Goal: Information Seeking & Learning: Learn about a topic

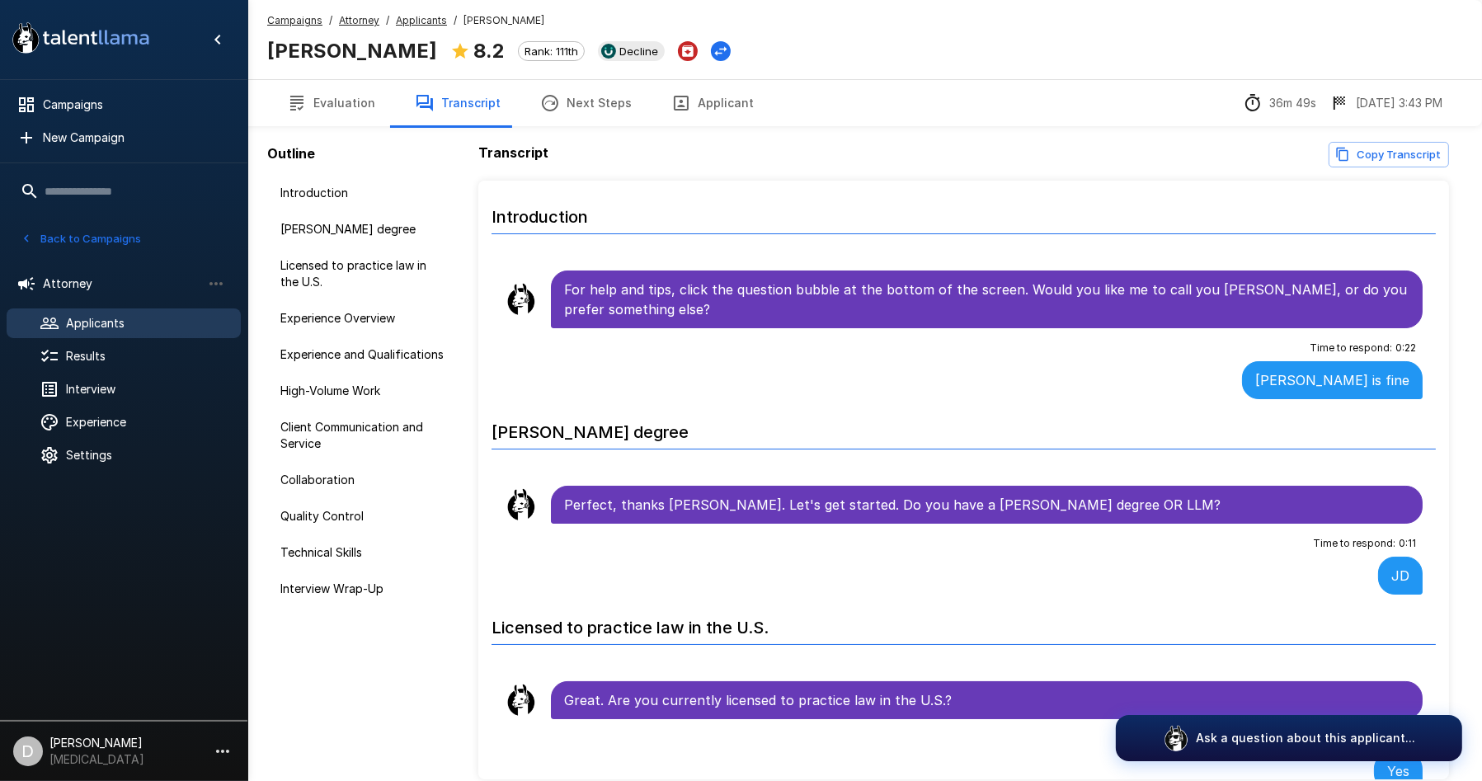
click at [59, 331] on icon at bounding box center [50, 323] width 20 height 20
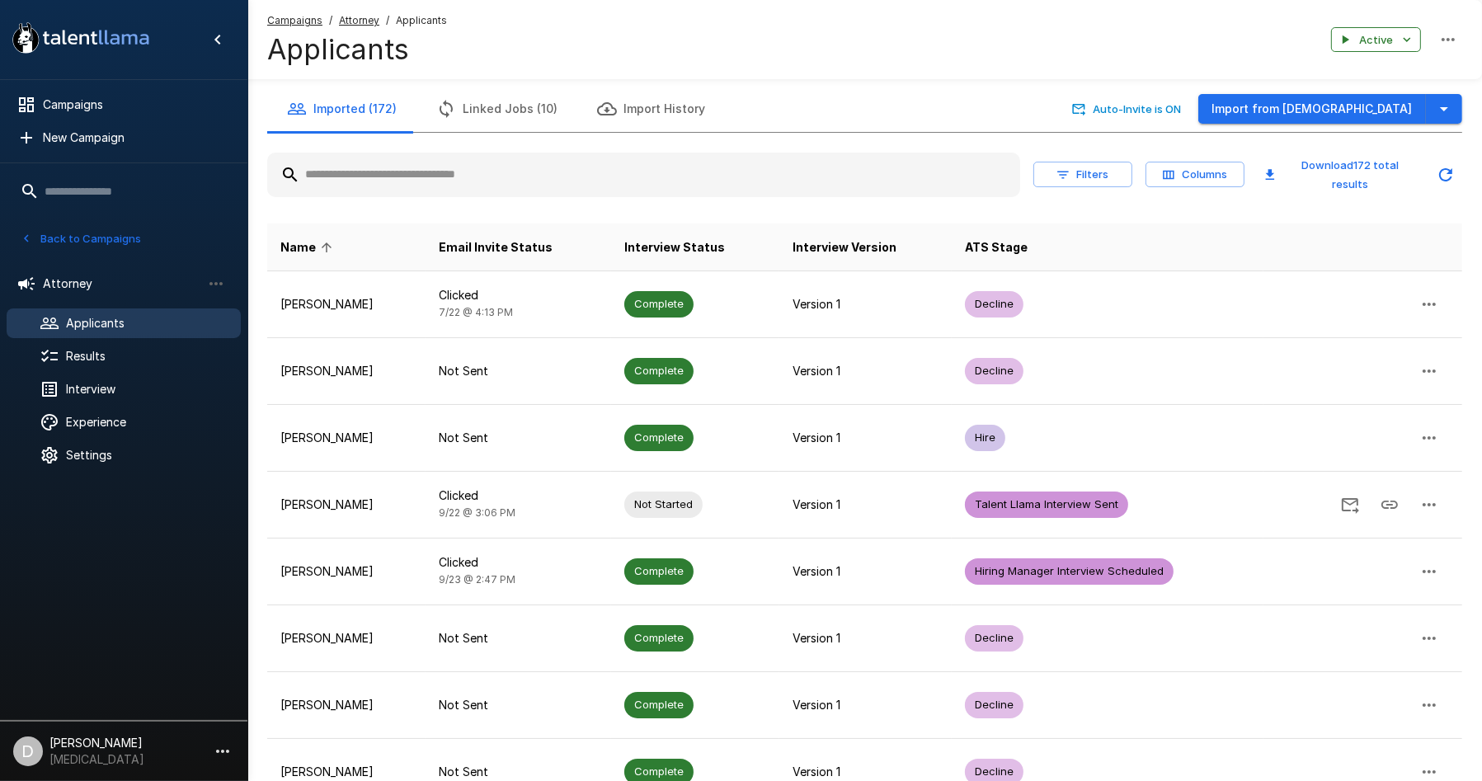
click at [403, 189] on input "text" at bounding box center [643, 175] width 753 height 30
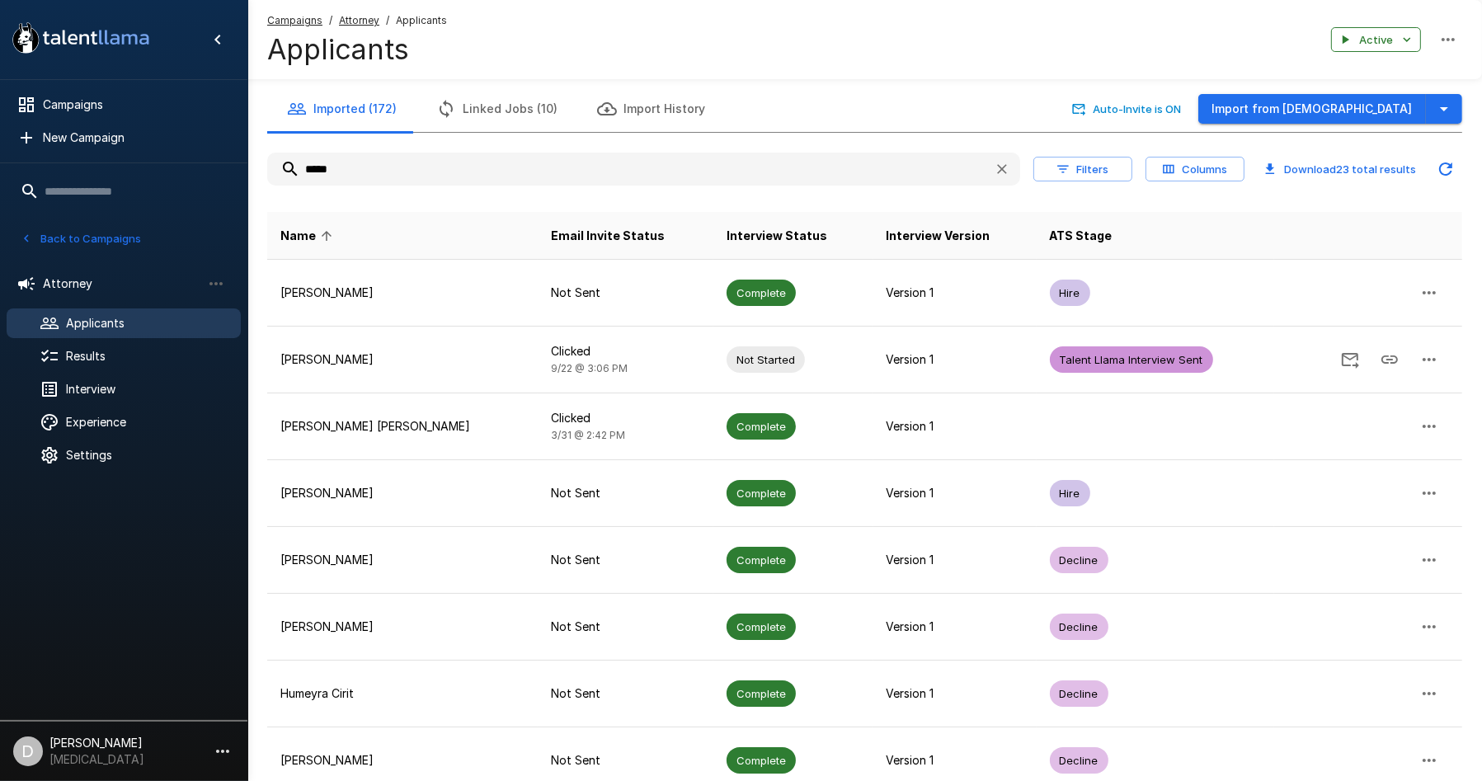
type input "******"
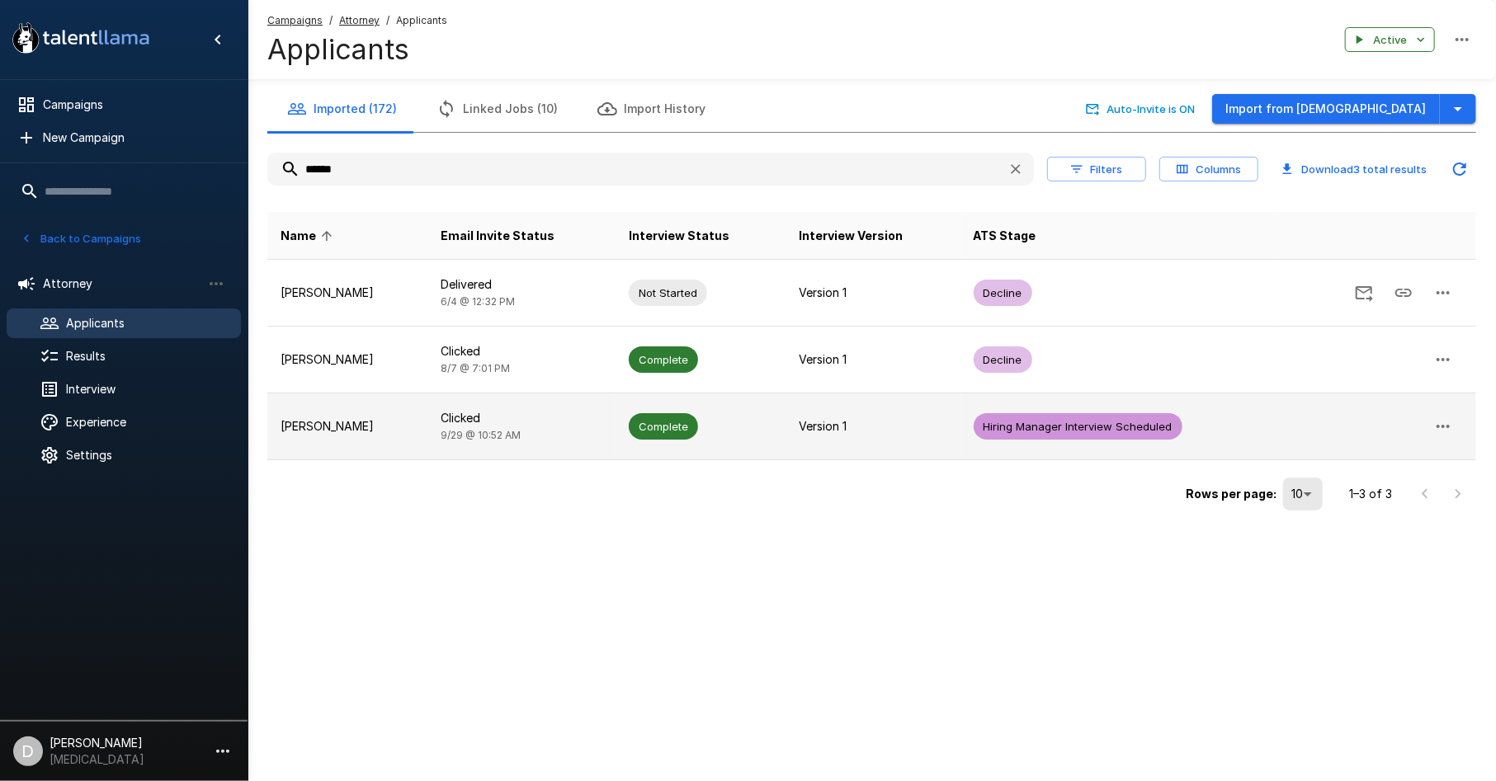
click at [414, 433] on p "[PERSON_NAME]" at bounding box center [347, 426] width 134 height 16
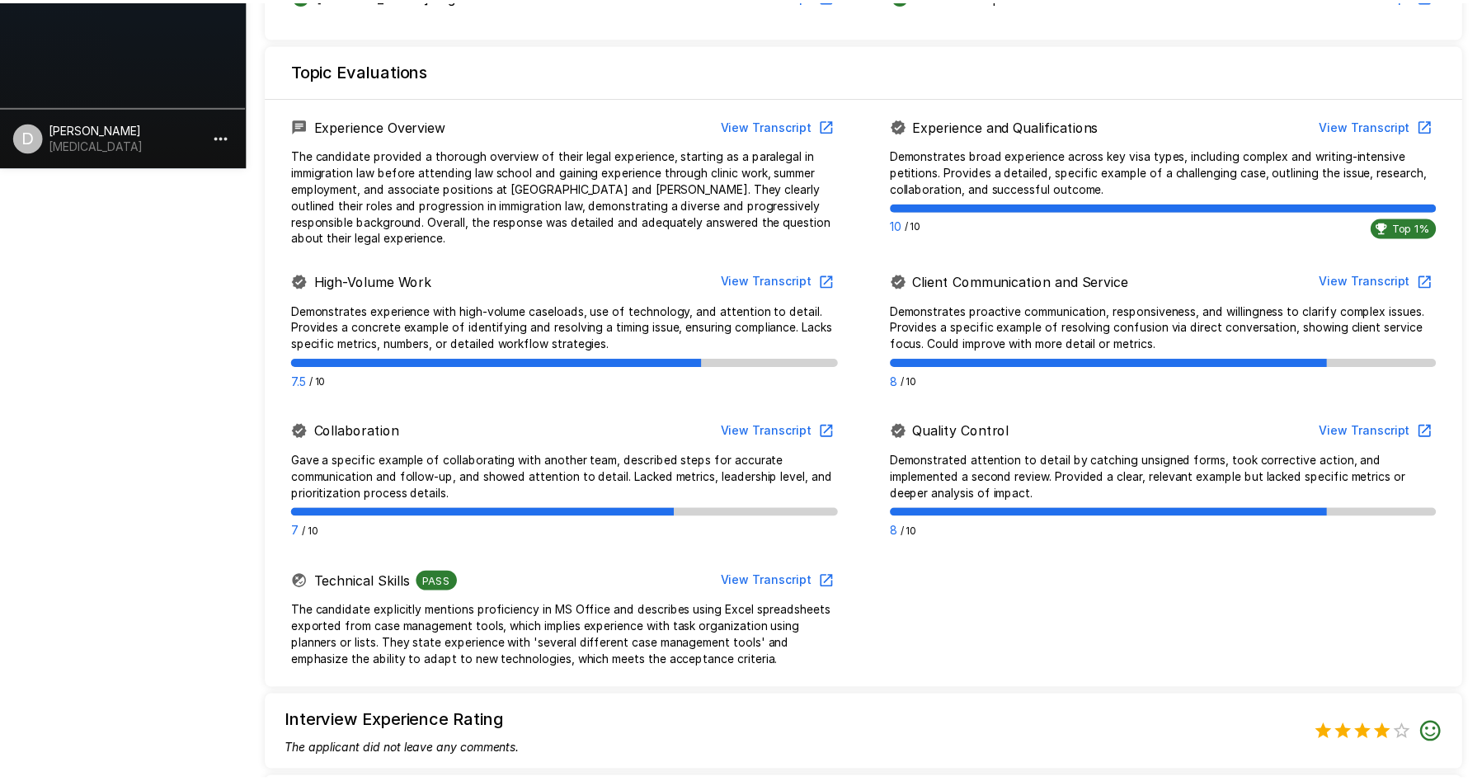
scroll to position [946, 0]
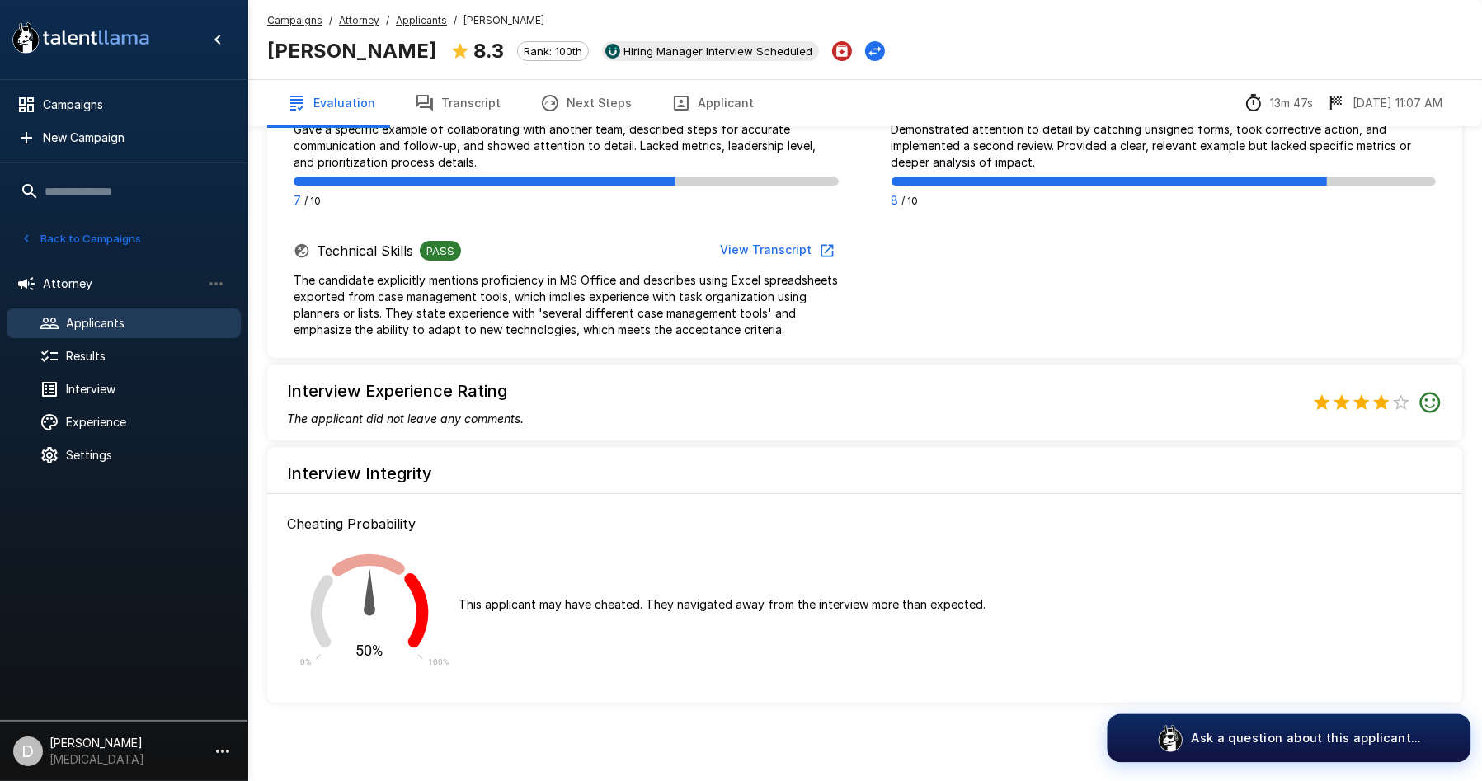
click at [1253, 733] on p "Ask a question about this applicant..." at bounding box center [1306, 737] width 230 height 17
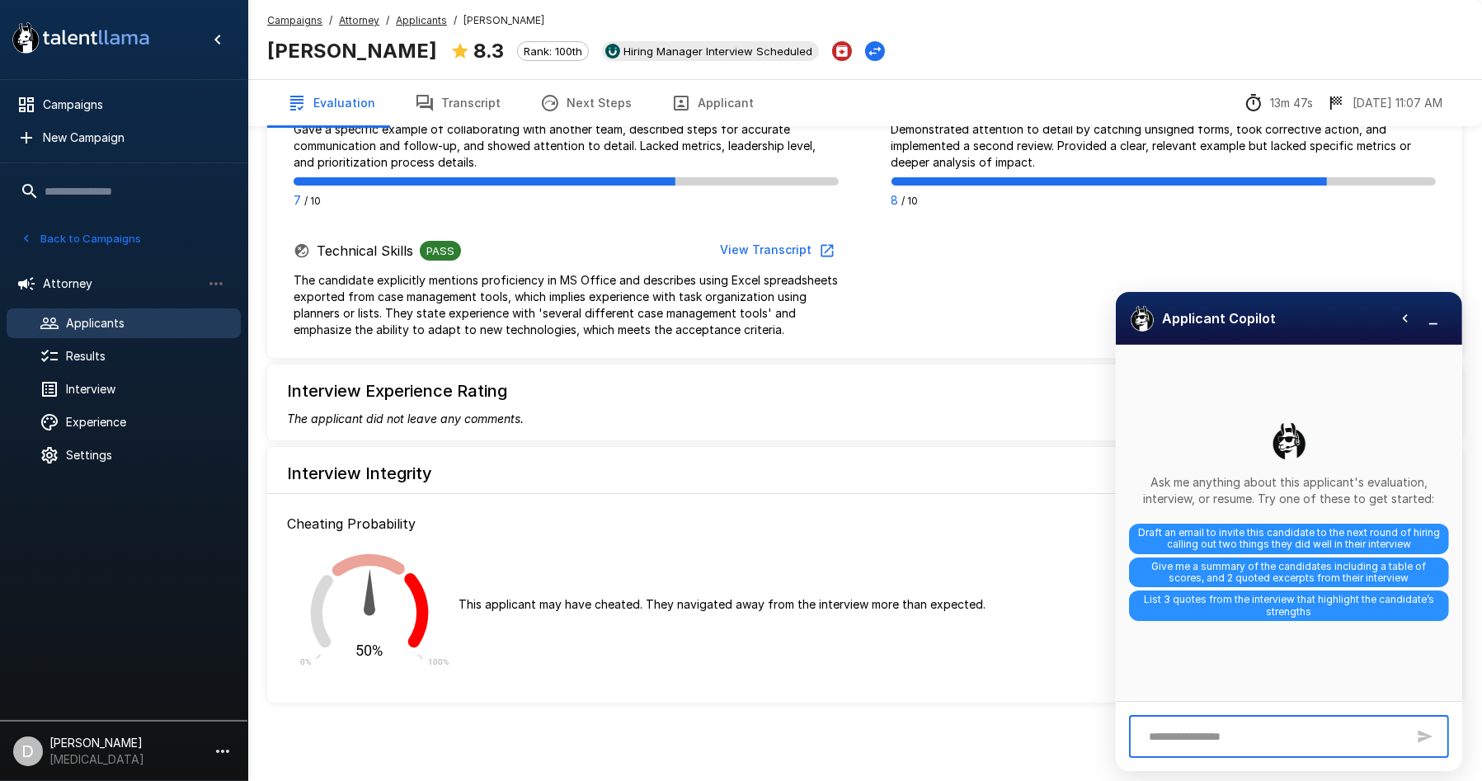
click at [1191, 723] on textarea at bounding box center [1274, 737] width 266 height 29
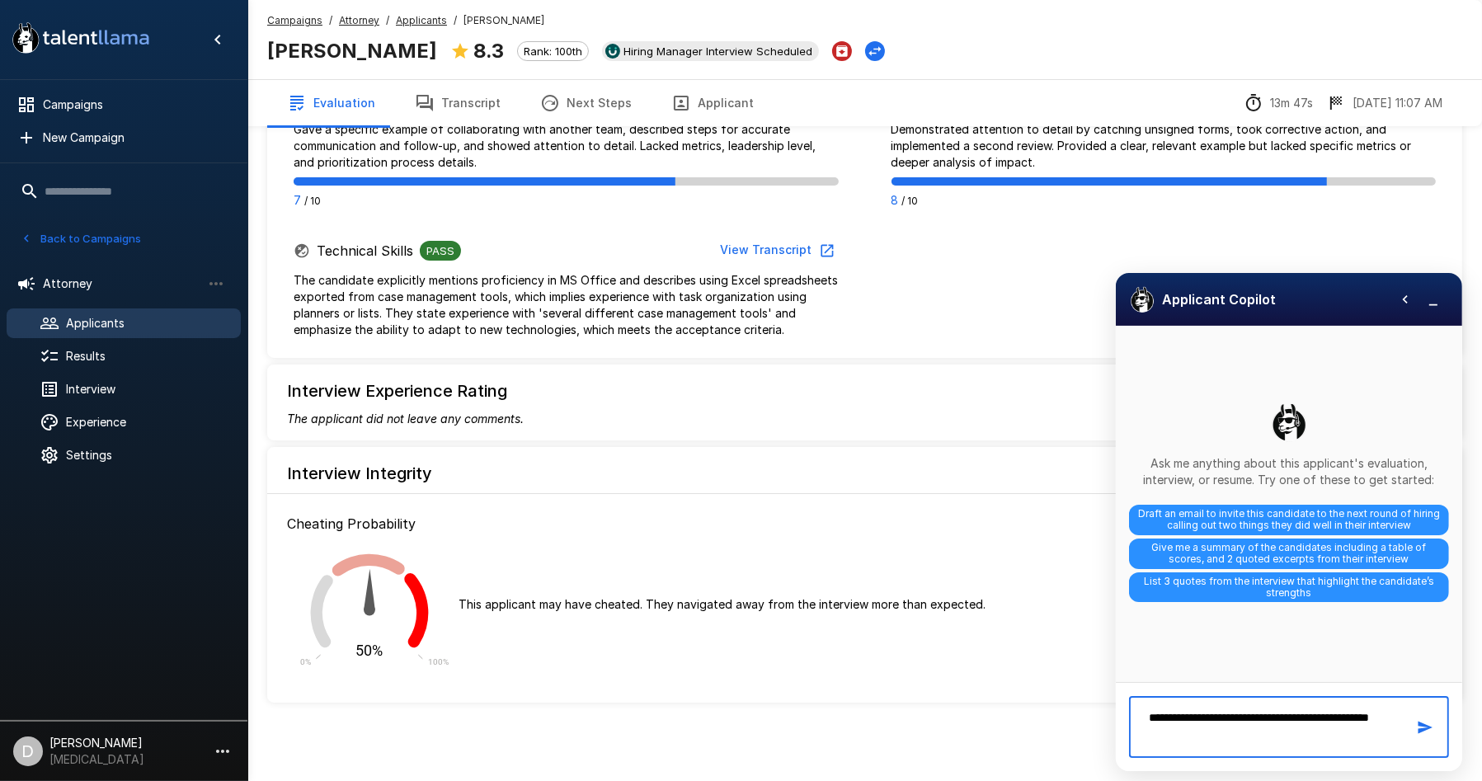
type textarea "**********"
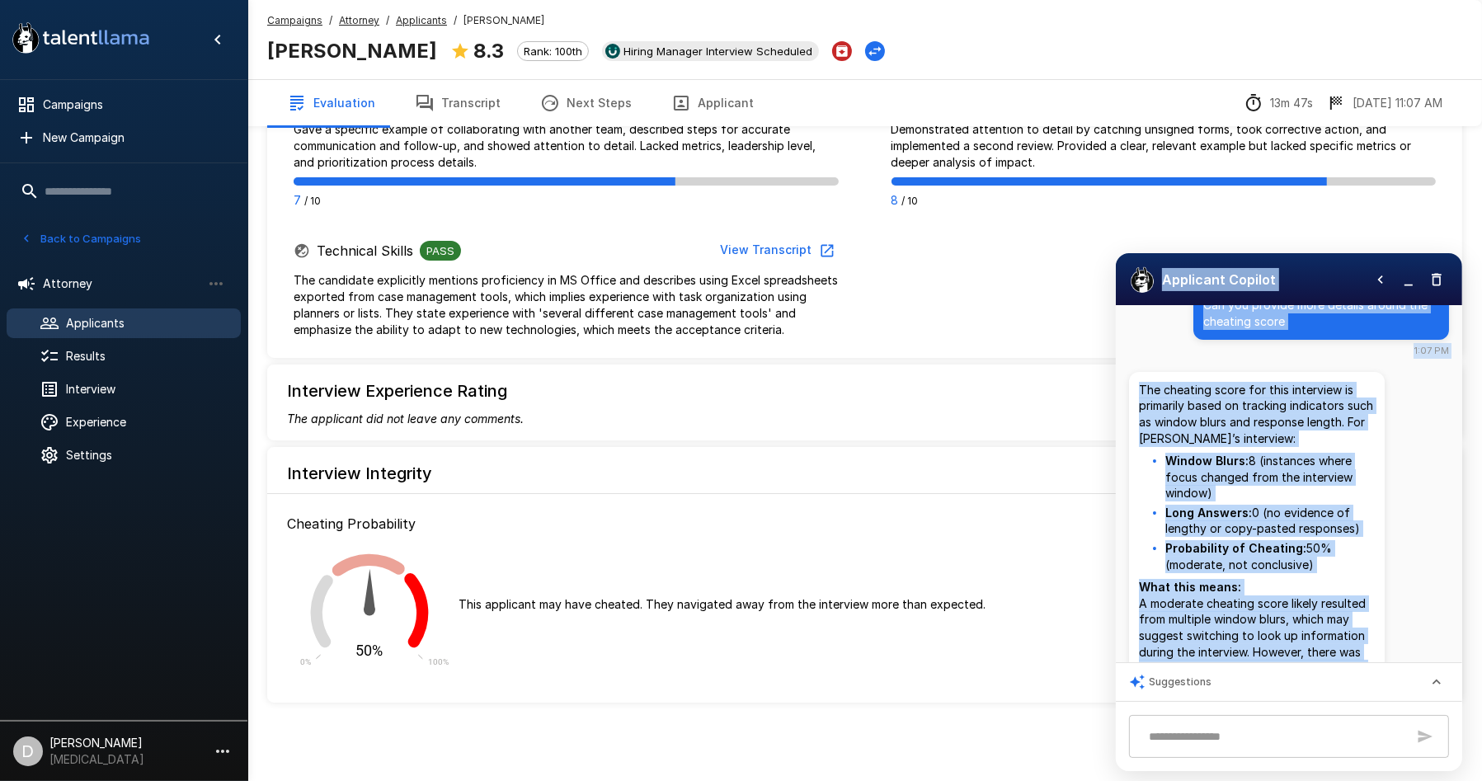
scroll to position [0, 0]
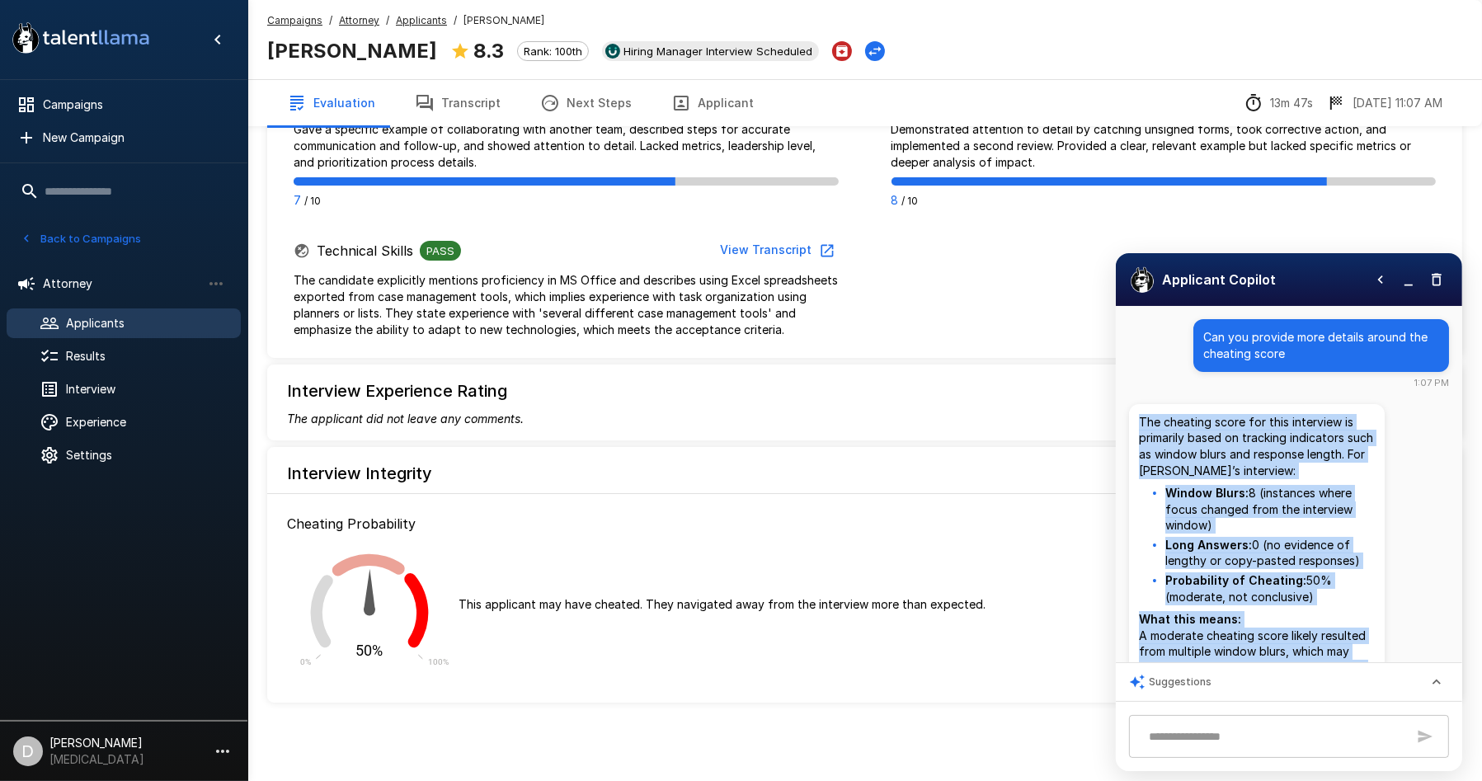
drag, startPoint x: 1194, startPoint y: 601, endPoint x: 1127, endPoint y: 403, distance: 208.9
click at [1127, 403] on div "Can you provide more details around the cheating score 1:07 PM The cheating sco…" at bounding box center [1289, 484] width 346 height 356
copy div "The cheating score for this interview is primarily based on tracking indicators…"
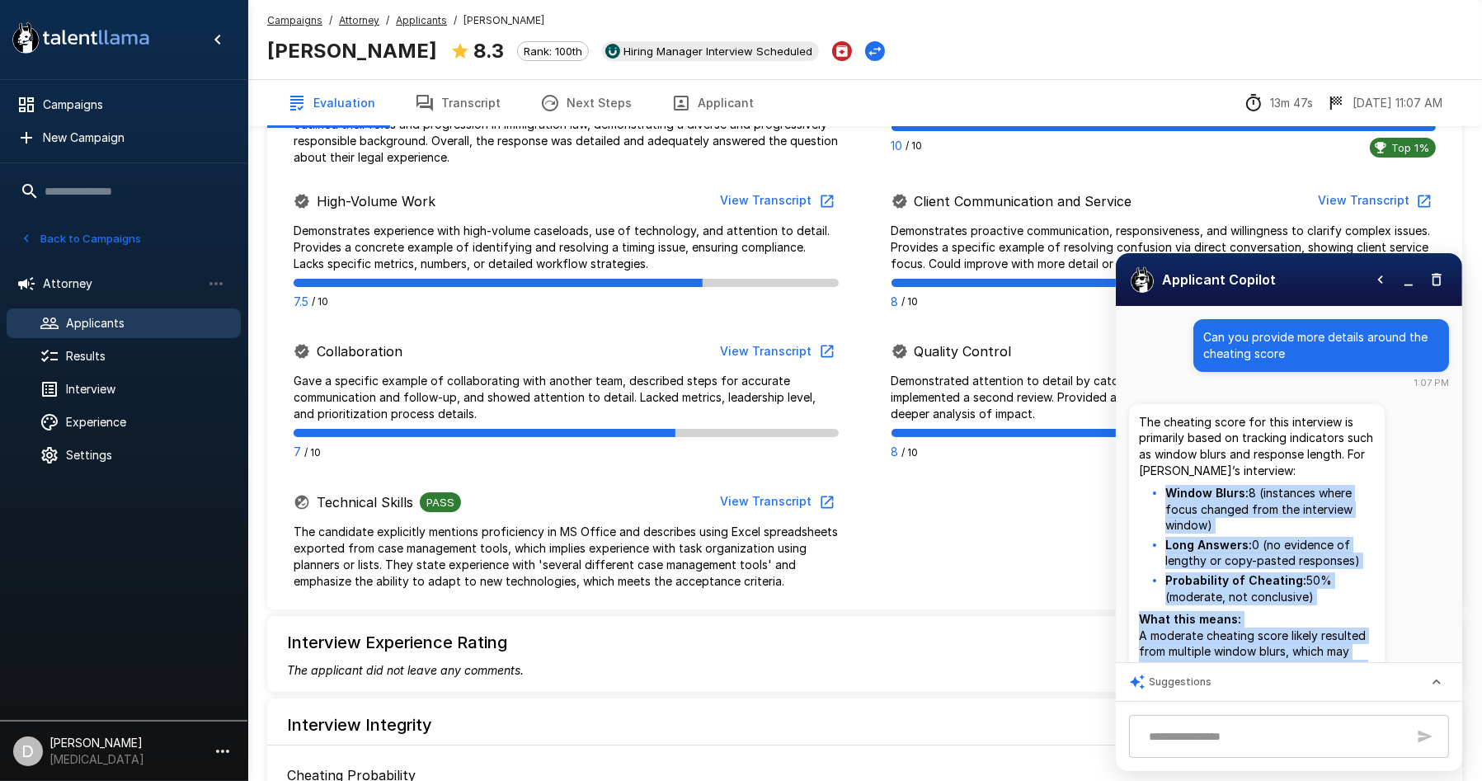
scroll to position [397, 0]
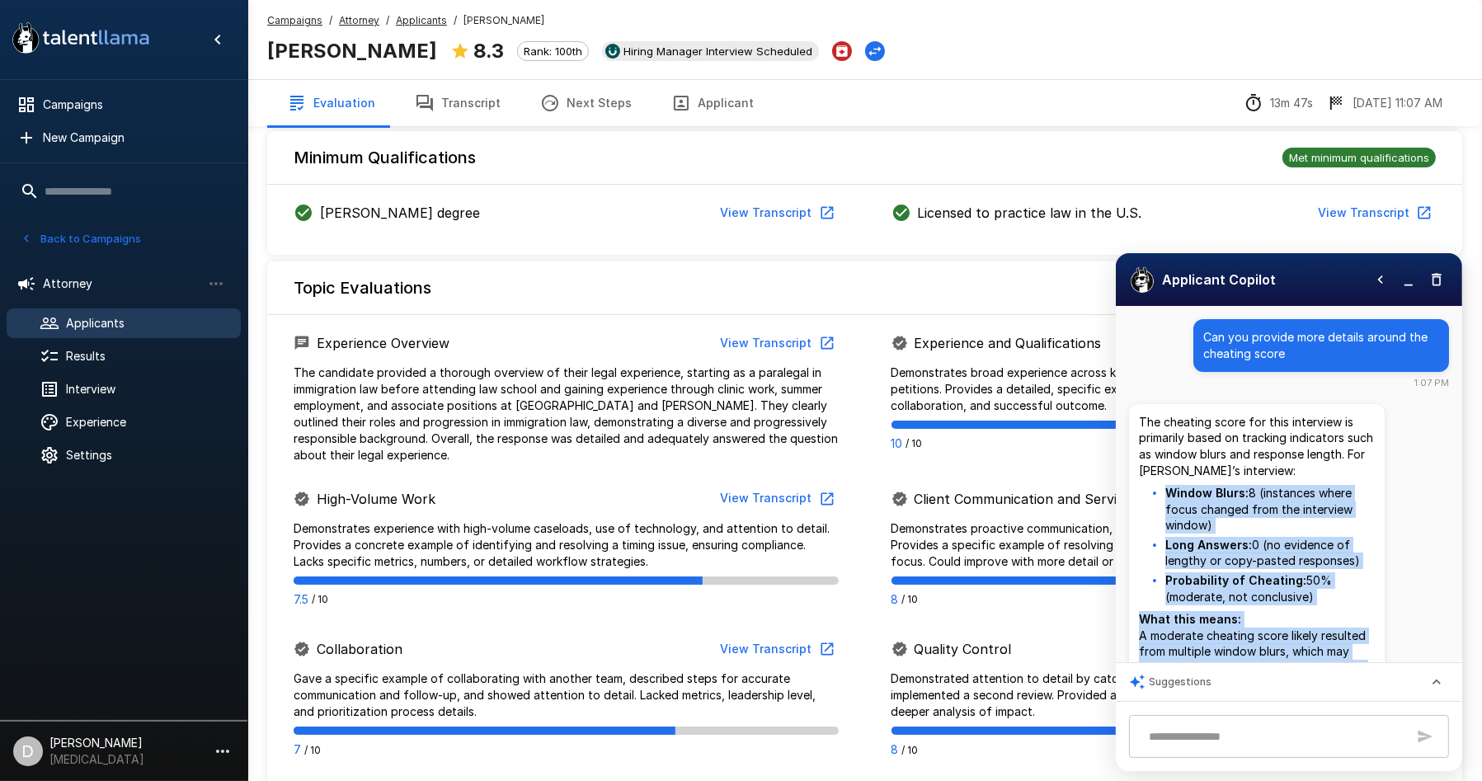
click at [1441, 285] on icon "button" at bounding box center [1437, 279] width 16 height 16
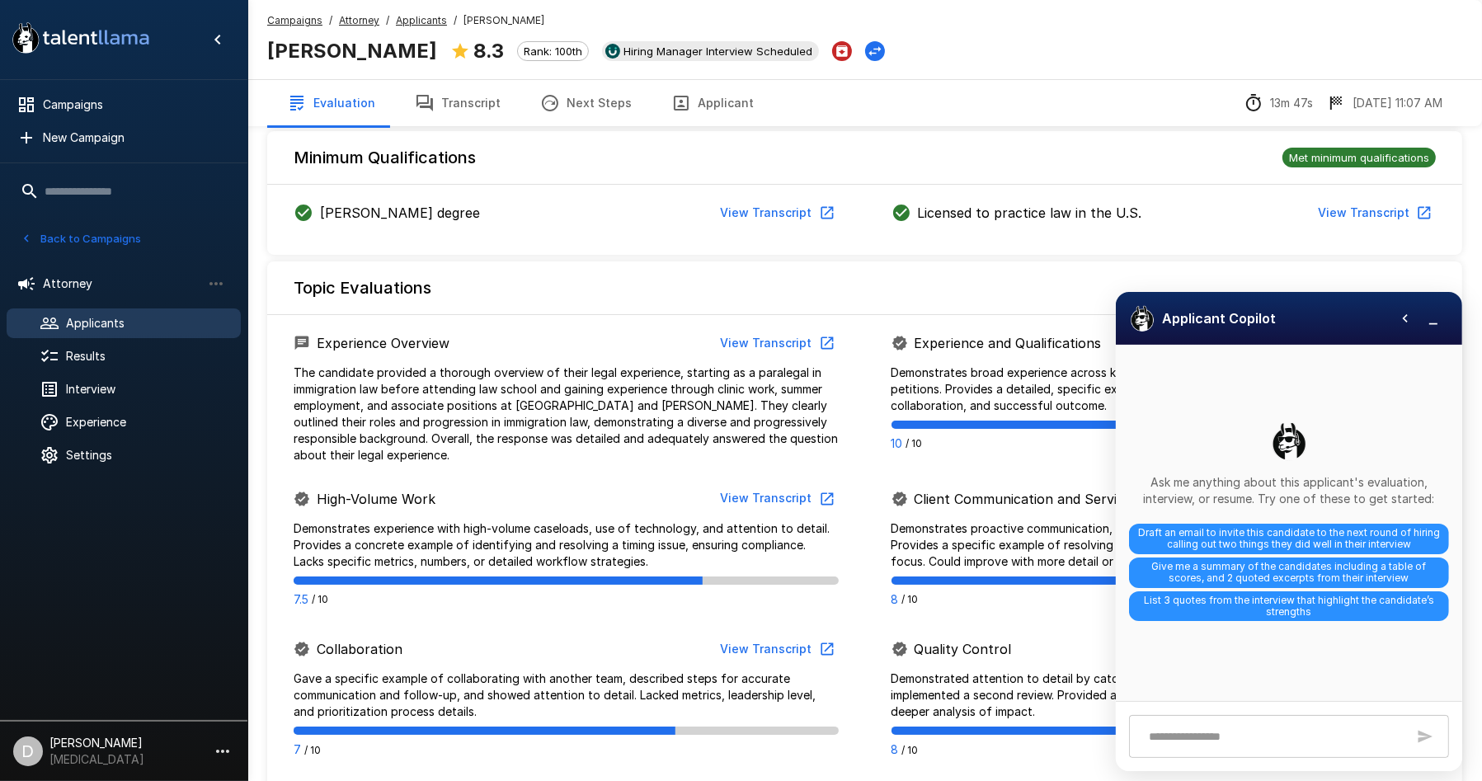
click at [561, 100] on button "Next Steps" at bounding box center [586, 103] width 131 height 46
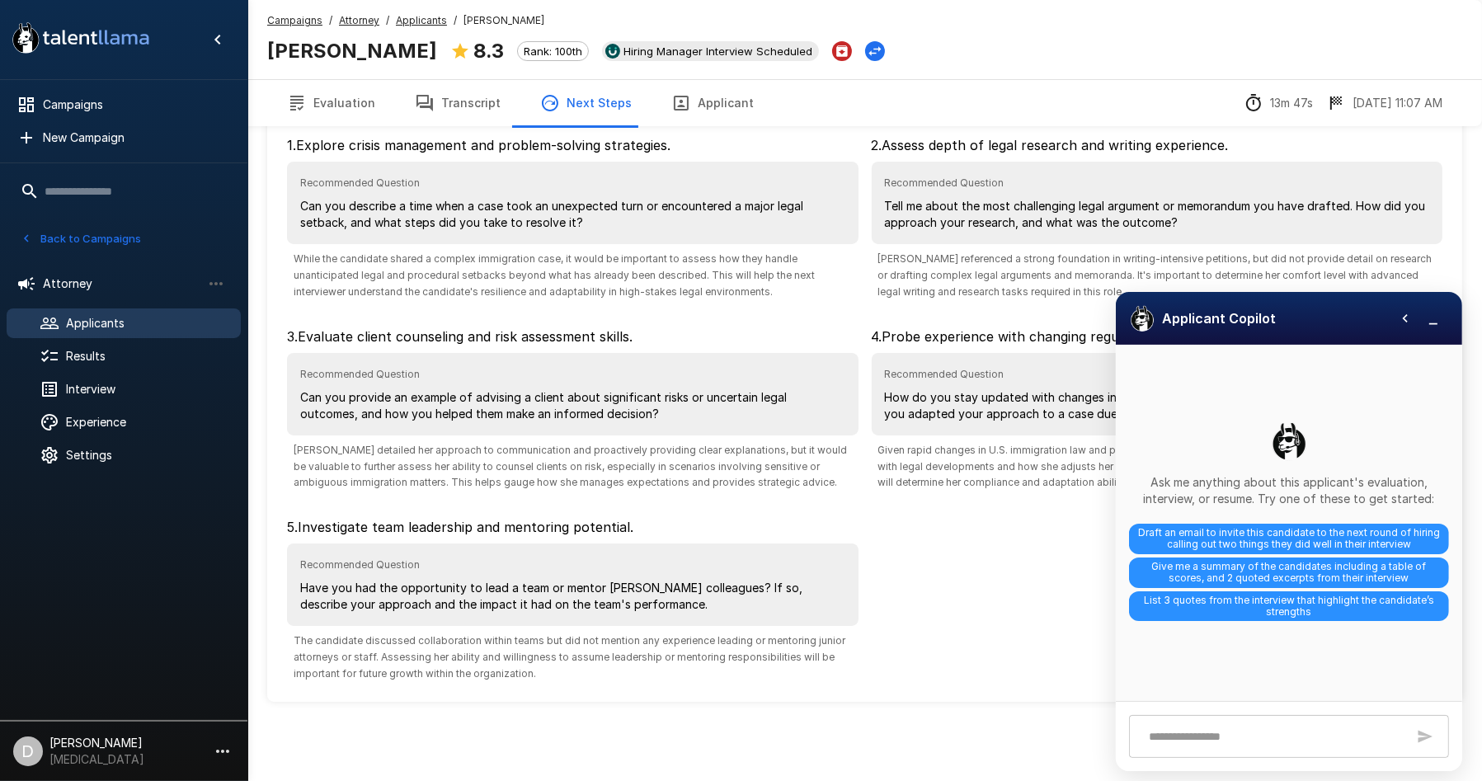
scroll to position [95, 0]
click at [1429, 313] on icon "button" at bounding box center [1433, 318] width 16 height 16
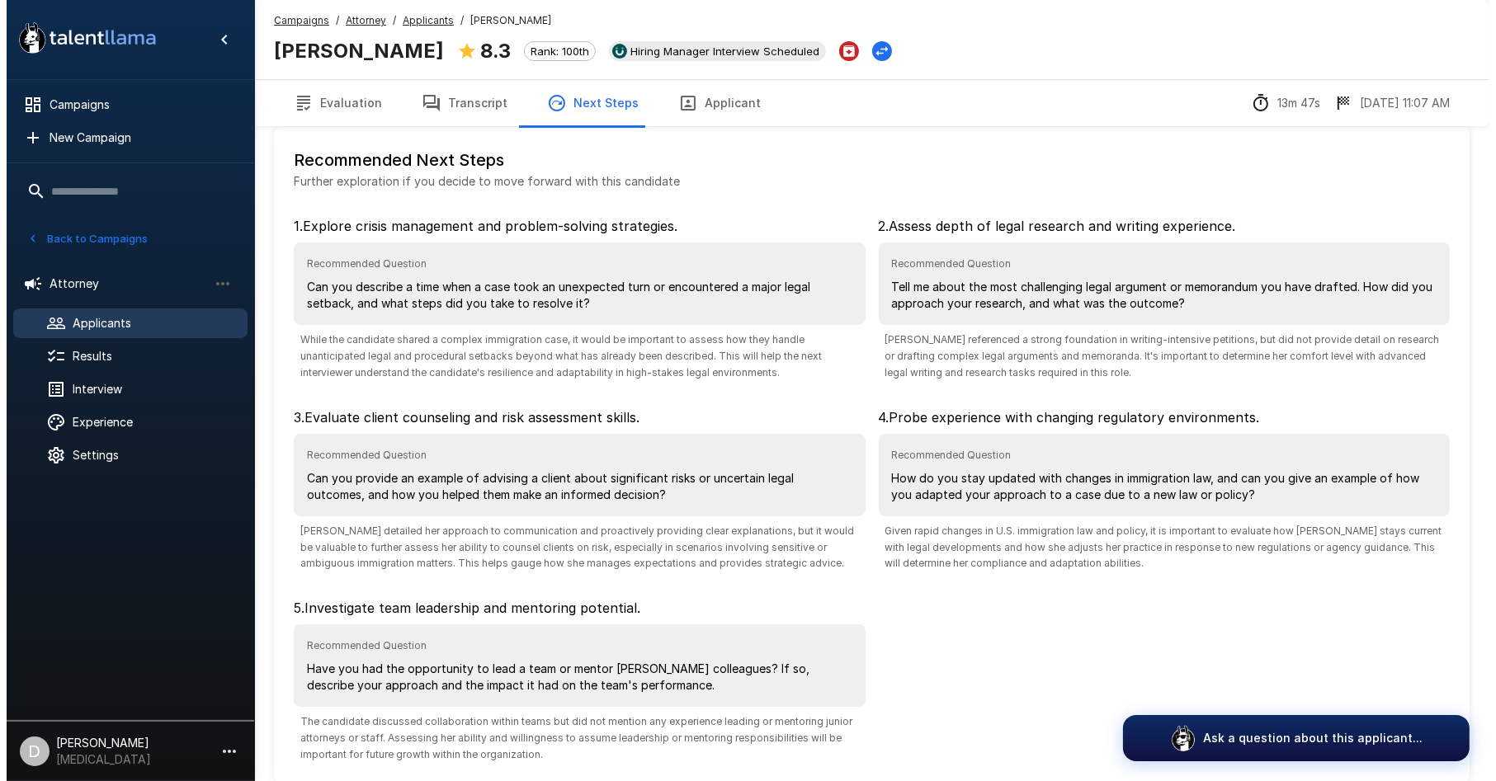
scroll to position [0, 0]
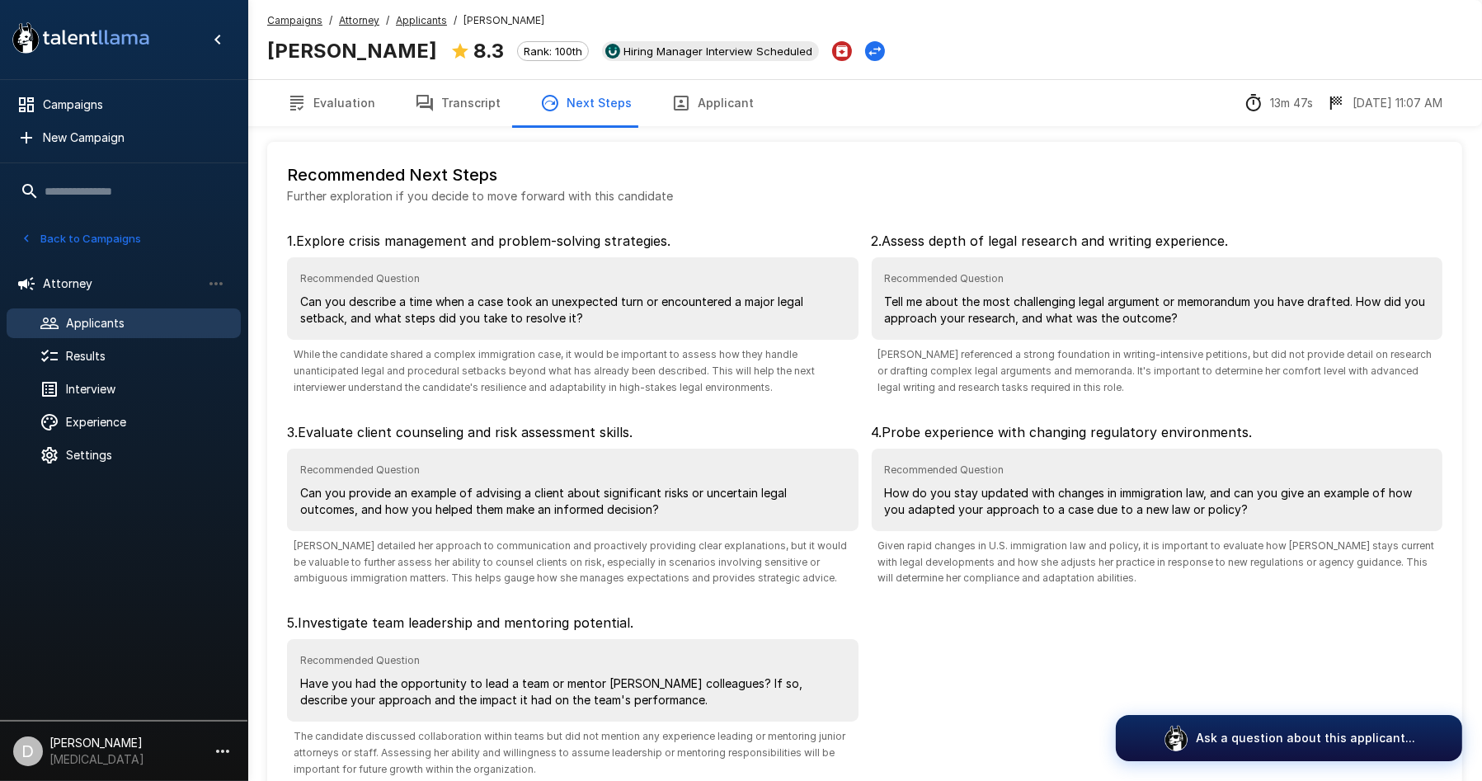
click at [476, 95] on button "Transcript" at bounding box center [457, 103] width 125 height 46
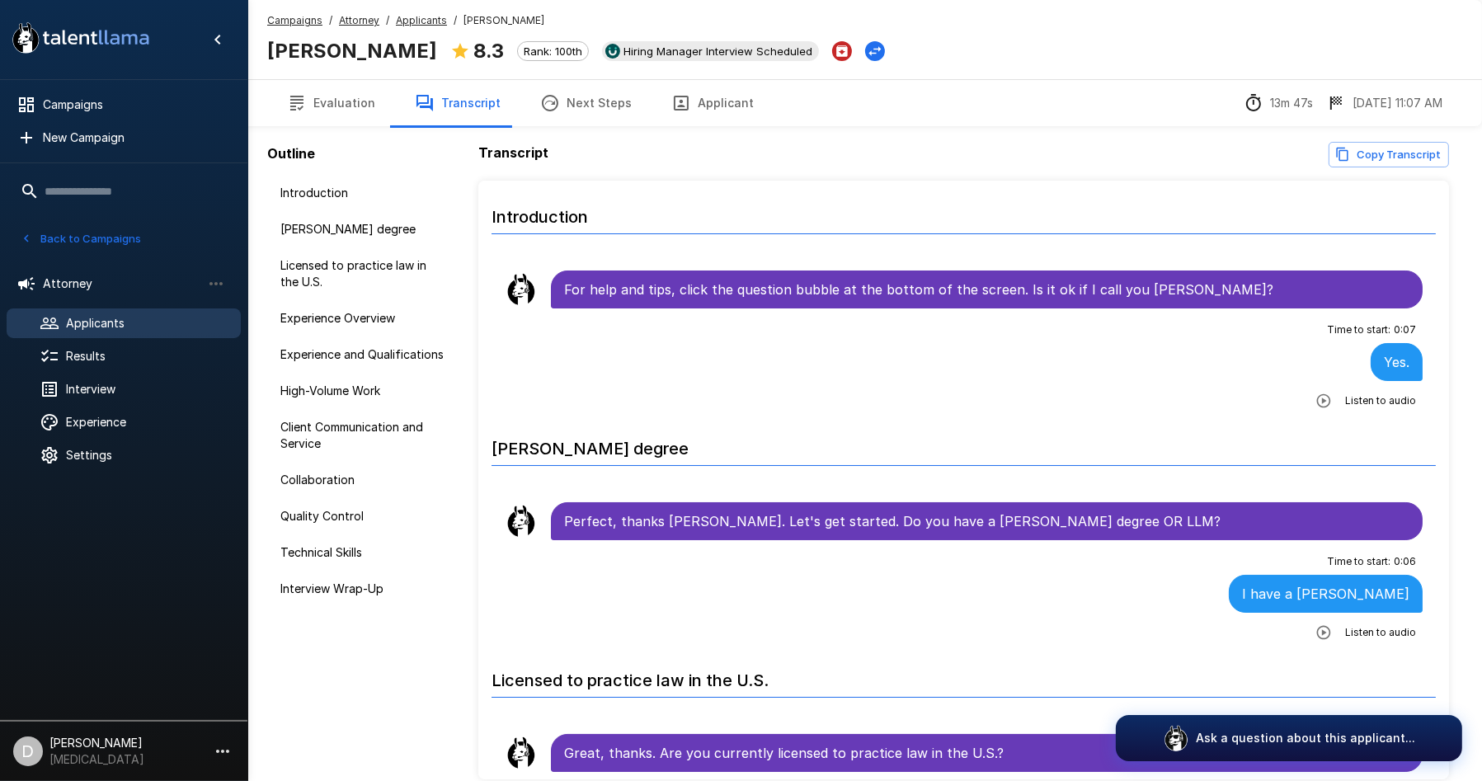
click at [1262, 442] on h6 "[PERSON_NAME] degree" at bounding box center [964, 444] width 944 height 44
click at [1354, 155] on button "Copy Transcript" at bounding box center [1389, 155] width 120 height 26
click at [102, 317] on span "Applicants" at bounding box center [147, 323] width 162 height 16
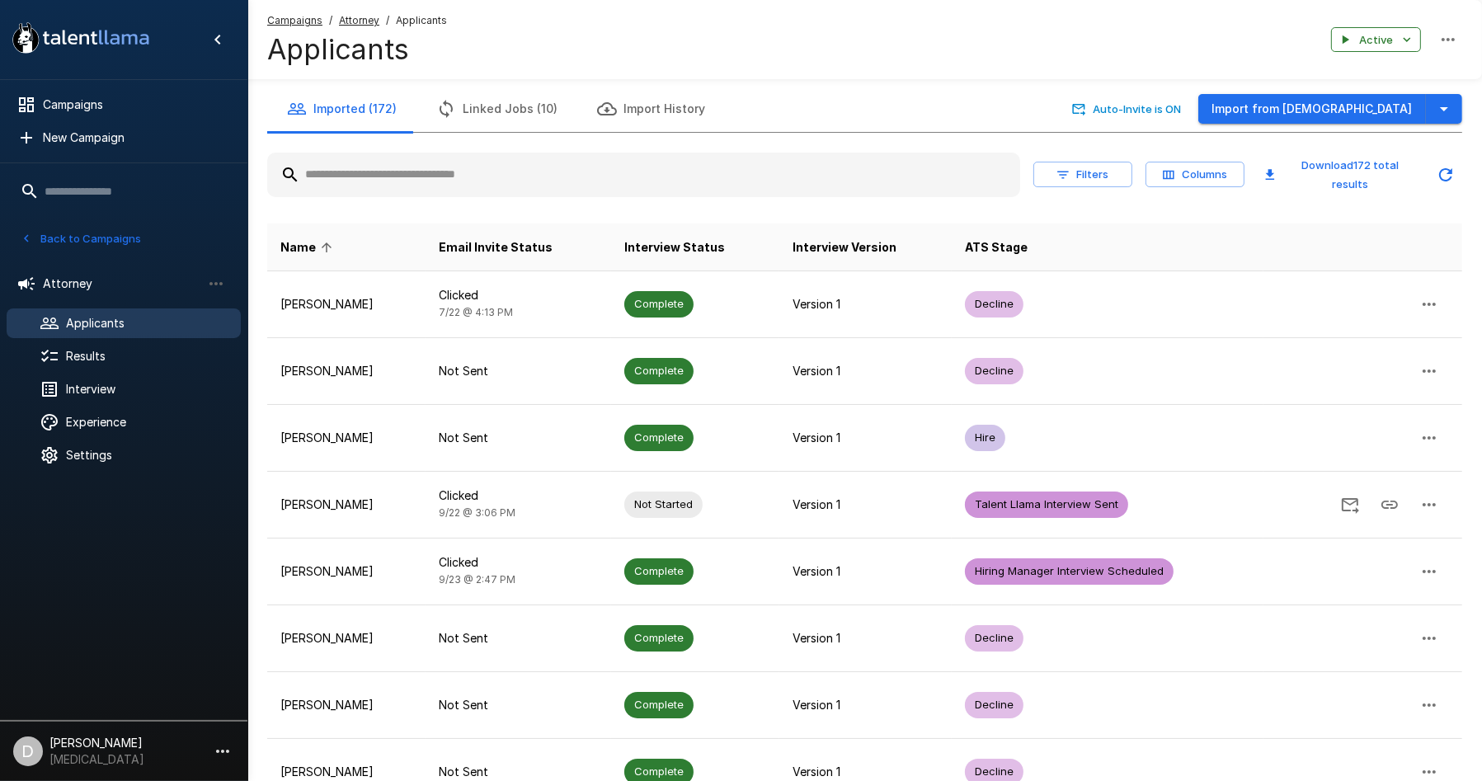
click at [401, 168] on input "text" at bounding box center [643, 175] width 753 height 30
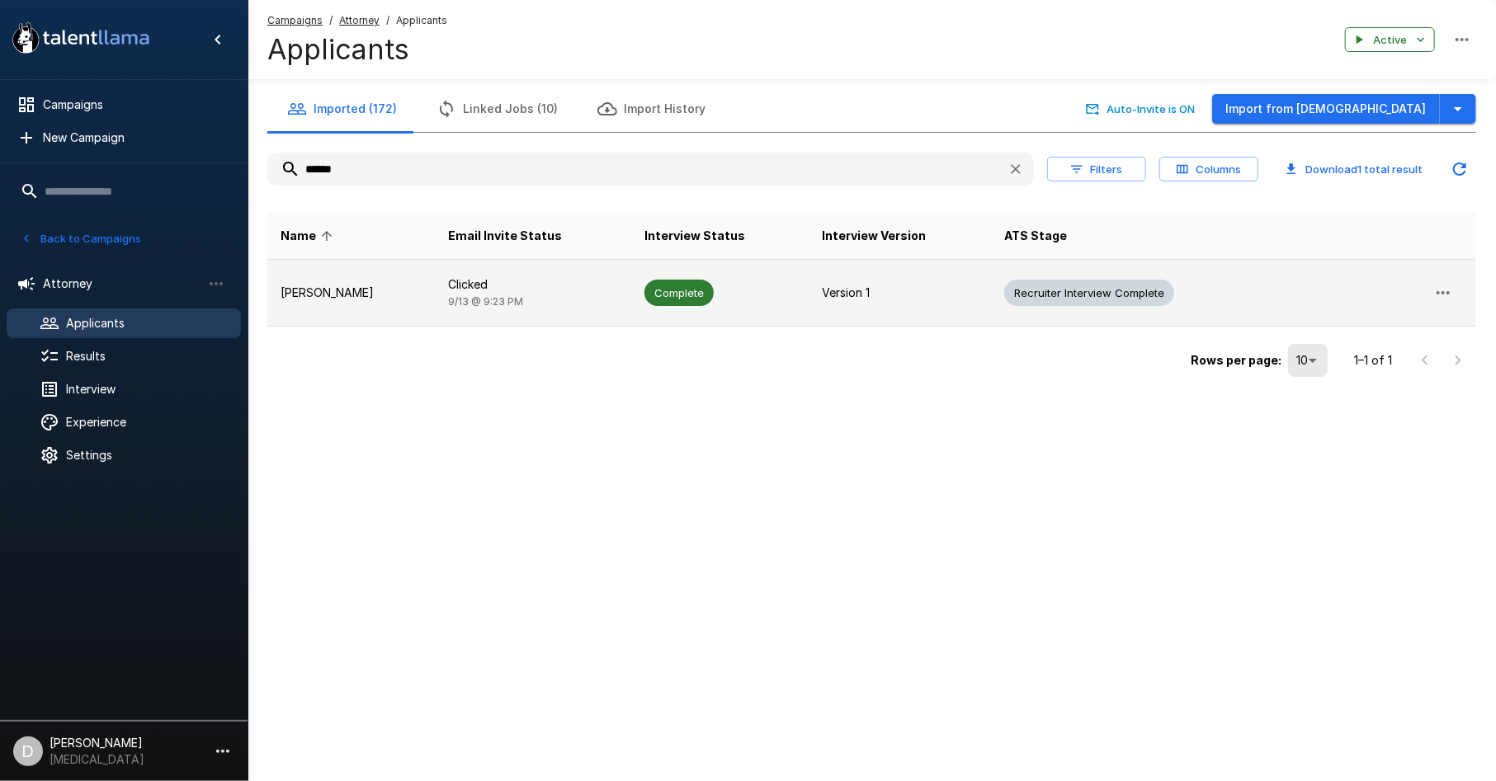
type input "******"
click at [504, 282] on p "Clicked" at bounding box center [533, 284] width 170 height 16
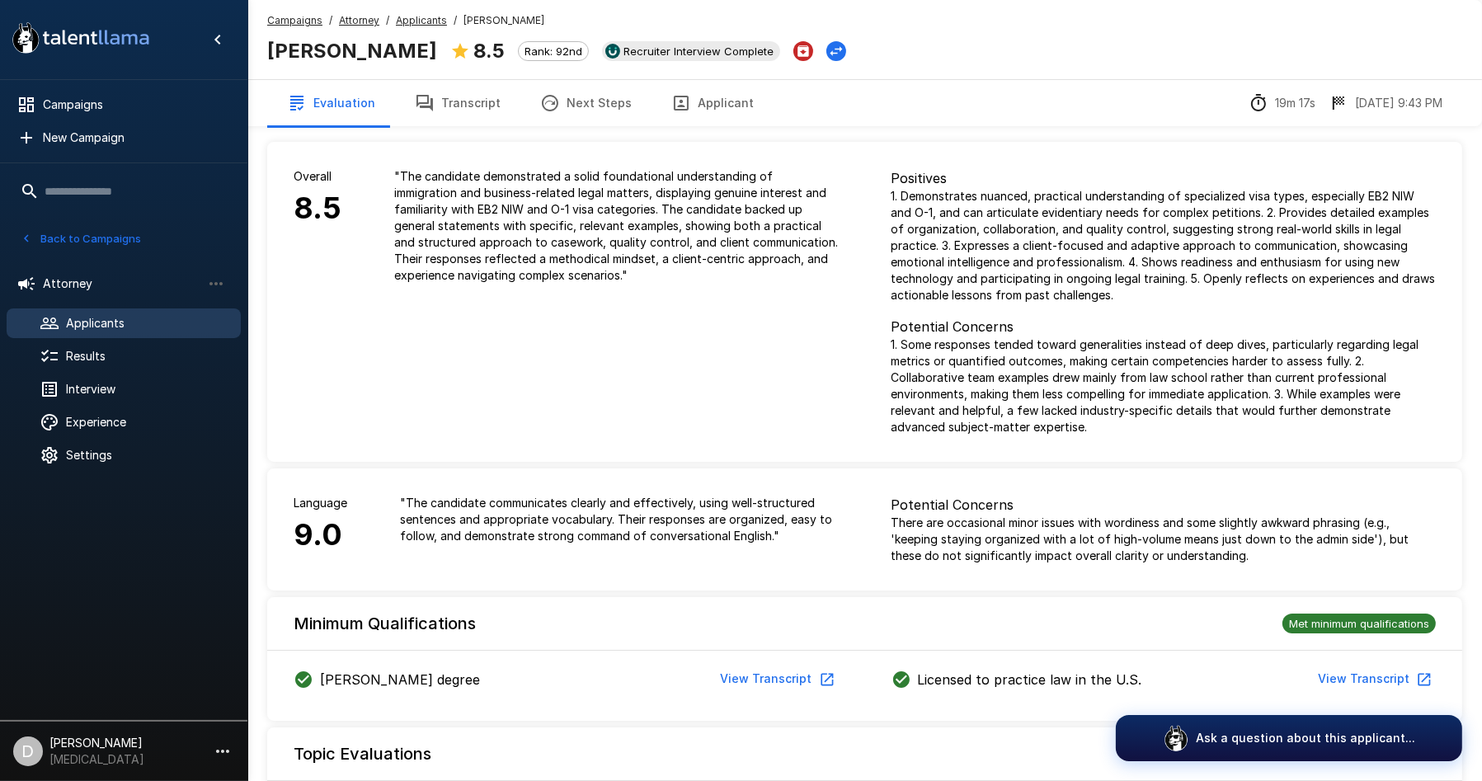
click at [558, 100] on button "Next Steps" at bounding box center [586, 103] width 131 height 46
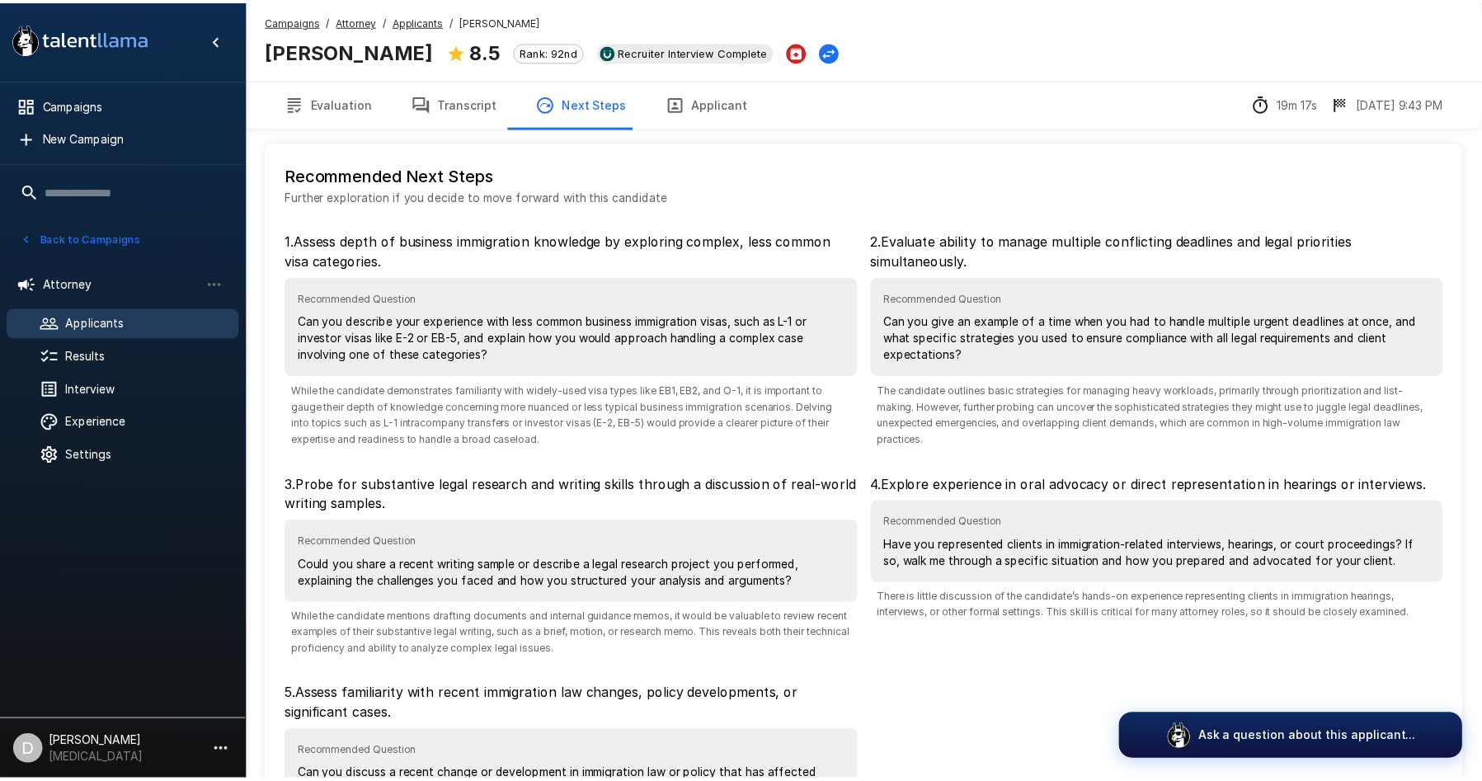
scroll to position [187, 0]
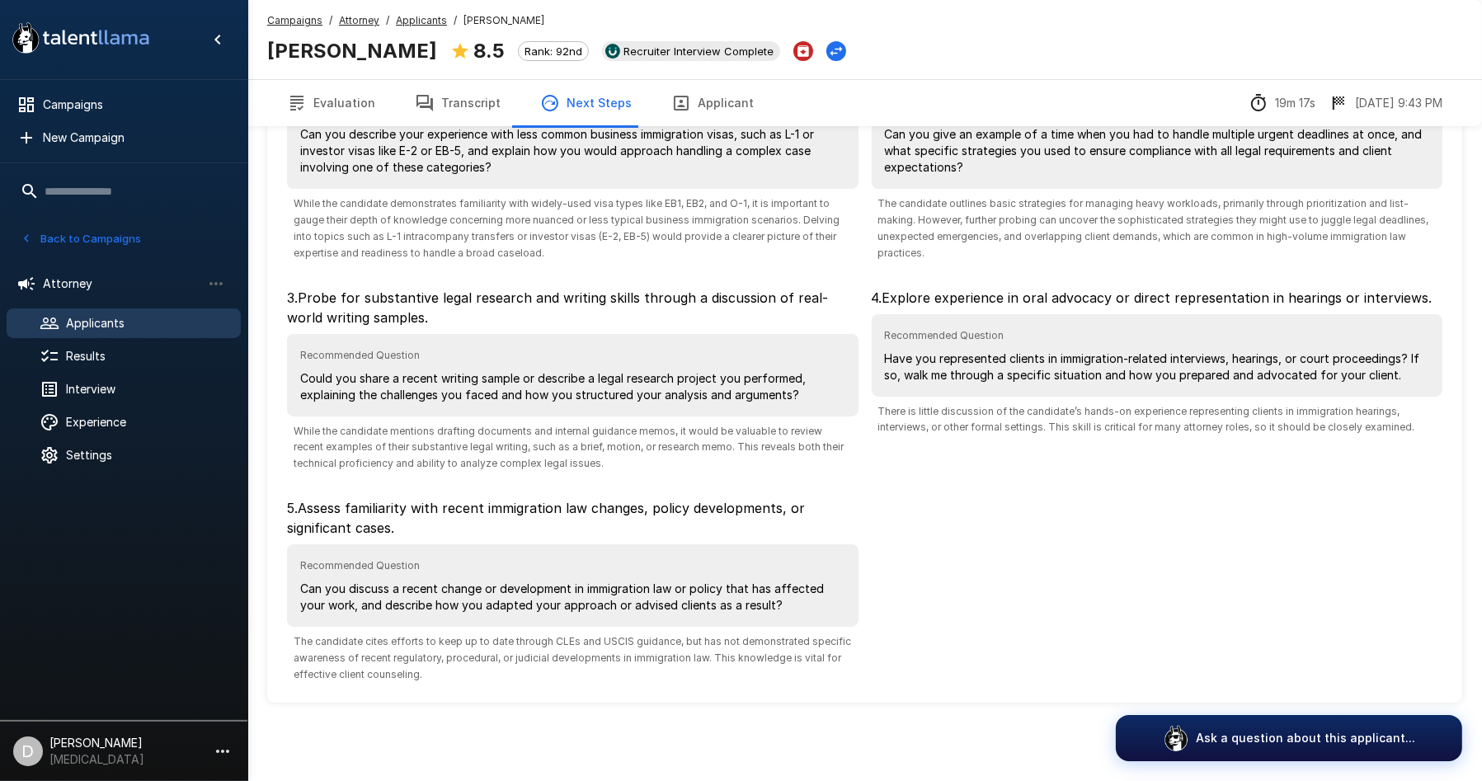
click at [487, 112] on button "Transcript" at bounding box center [457, 103] width 125 height 46
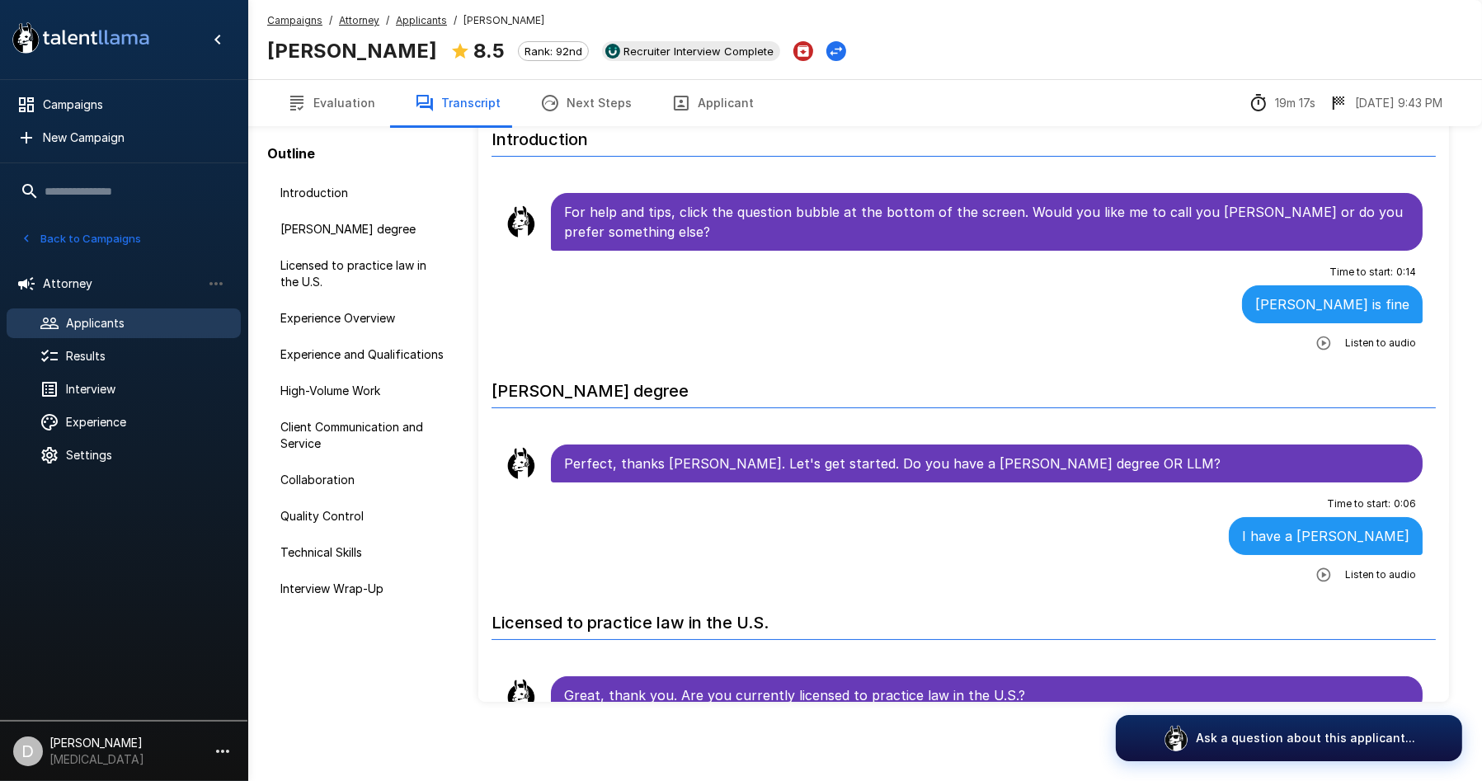
scroll to position [77, 0]
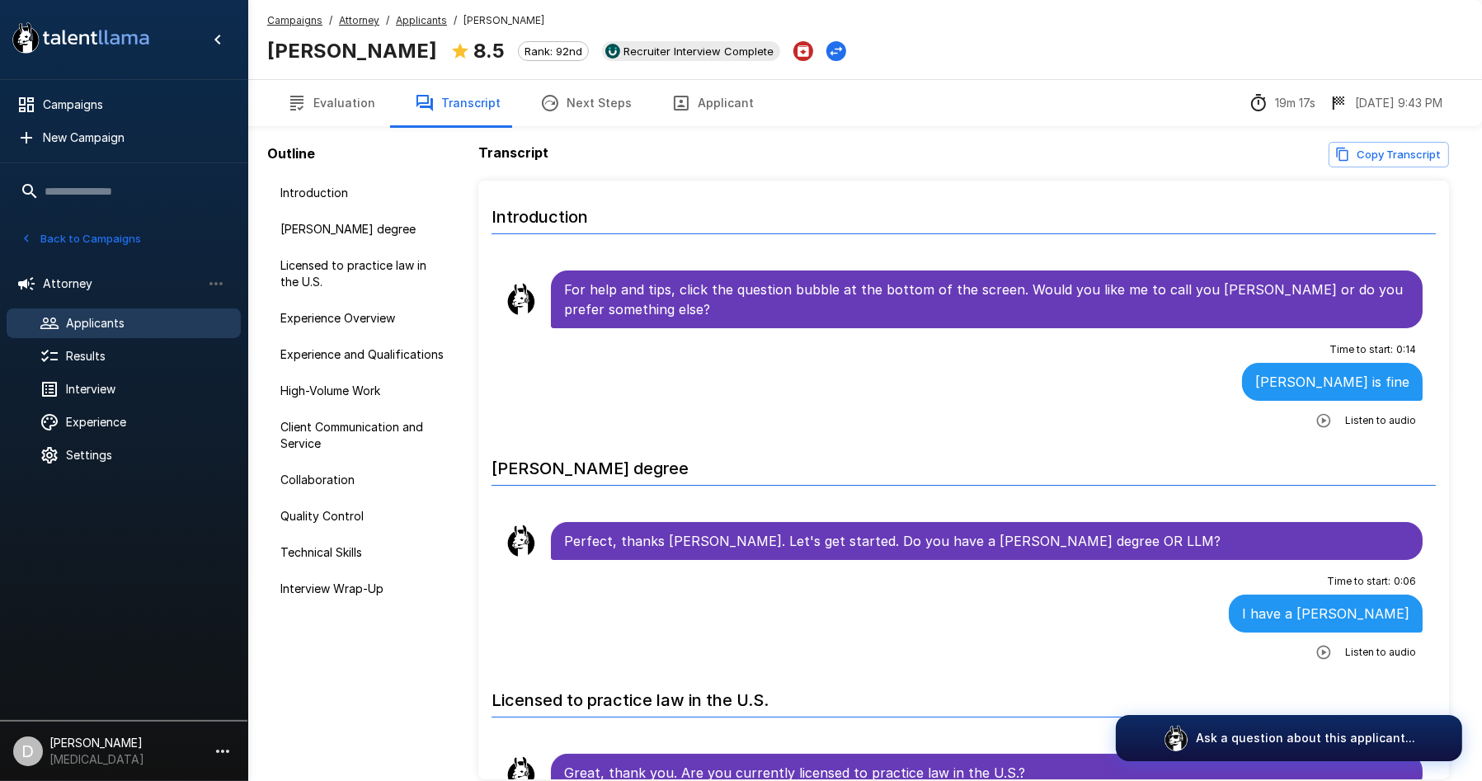
click at [1349, 158] on icon "Copy transcript" at bounding box center [1343, 155] width 12 height 14
